Goal: Browse casually

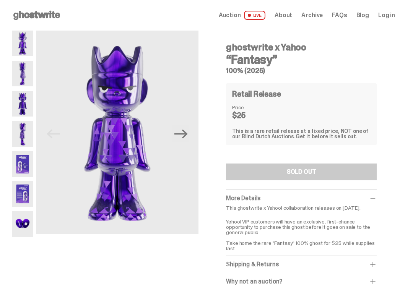
click at [23, 38] on img at bounding box center [22, 44] width 21 height 26
click at [23, 73] on img at bounding box center [22, 74] width 21 height 26
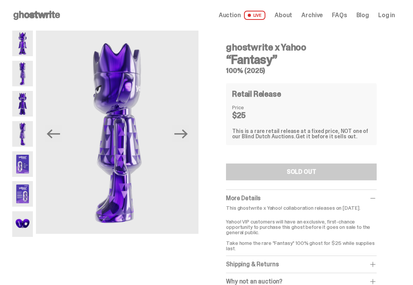
click at [21, 103] on img at bounding box center [22, 104] width 21 height 26
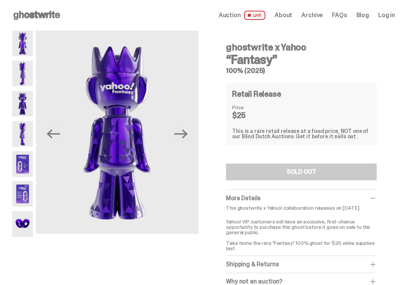
click at [22, 132] on img at bounding box center [22, 134] width 21 height 26
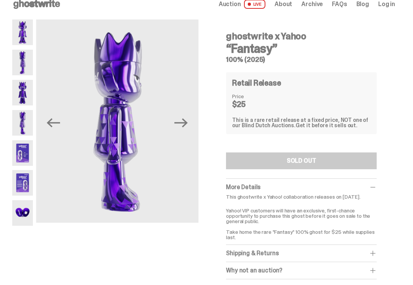
scroll to position [13, 0]
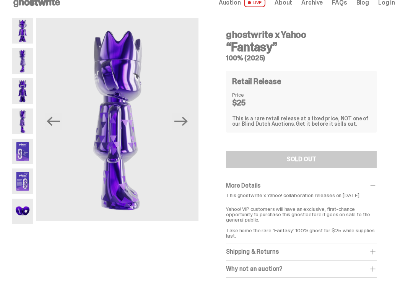
click at [23, 150] on img at bounding box center [22, 152] width 21 height 26
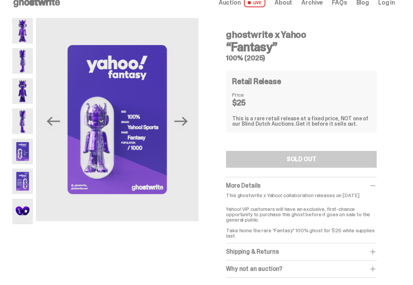
click at [22, 176] on img at bounding box center [22, 182] width 21 height 26
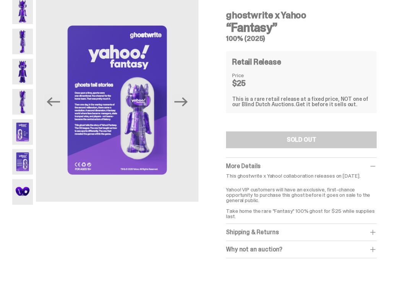
scroll to position [33, 0]
click at [18, 195] on img at bounding box center [22, 192] width 21 height 26
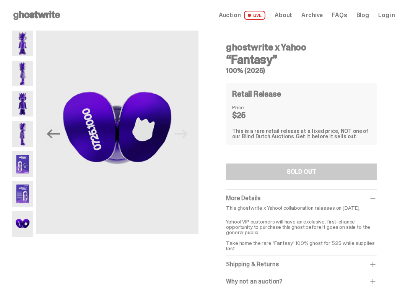
click at [251, 15] on link "Auction LIVE" at bounding box center [242, 15] width 47 height 9
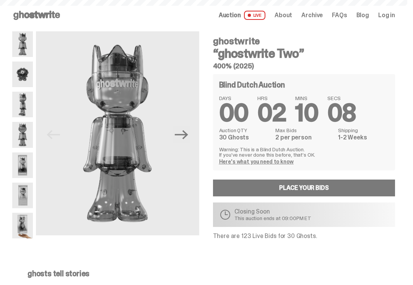
click at [266, 12] on span "LIVE" at bounding box center [255, 15] width 22 height 9
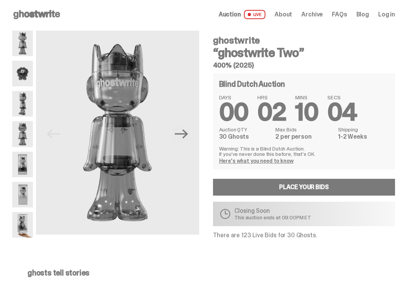
scroll to position [1, 0]
